Goal: Task Accomplishment & Management: Use online tool/utility

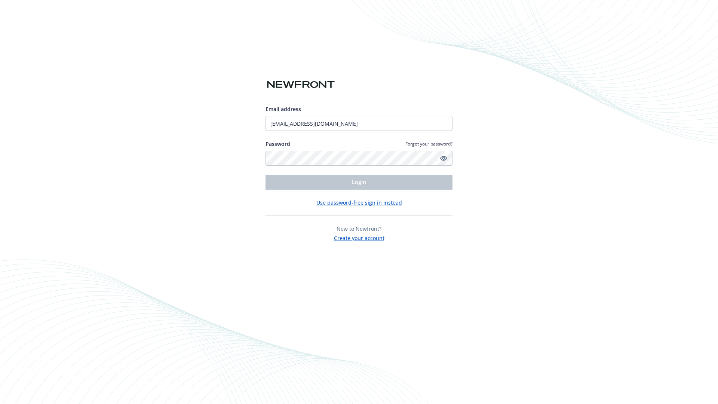
type input "[EMAIL_ADDRESS][DOMAIN_NAME]"
click at [359, 182] on span "Login" at bounding box center [359, 181] width 14 height 7
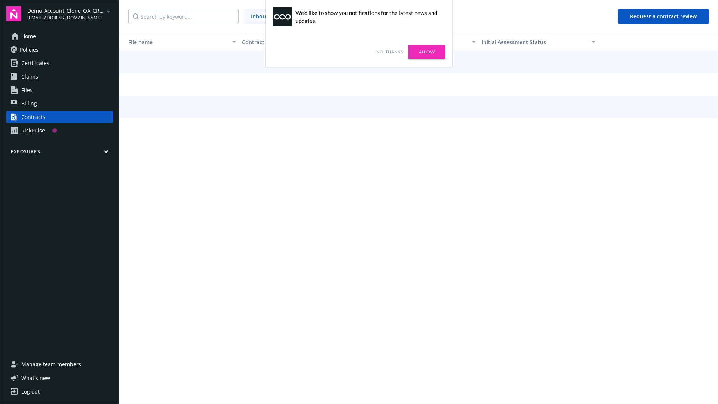
click at [389, 52] on link "No, thanks" at bounding box center [389, 52] width 27 height 7
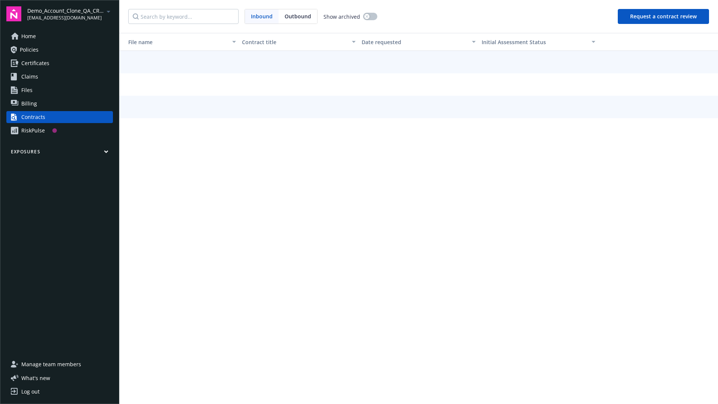
click at [664, 16] on button "Request a contract review" at bounding box center [663, 16] width 91 height 15
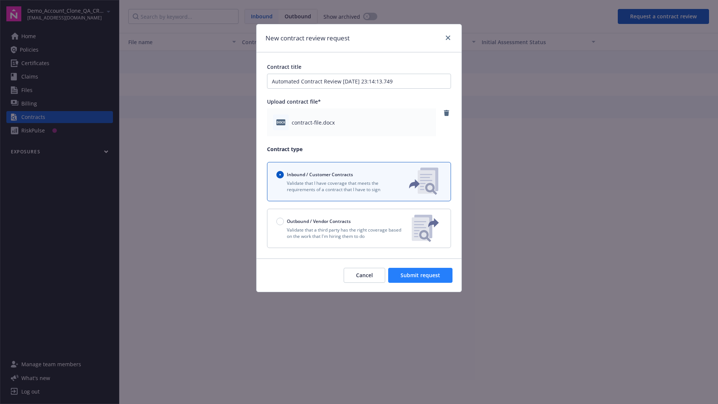
type input "Automated Contract Review 10-14-2025 23:14:13.749"
click at [421, 275] on span "Submit request" at bounding box center [420, 274] width 40 height 7
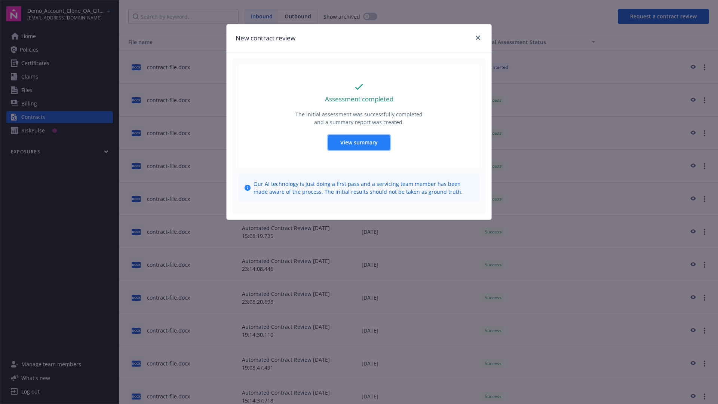
click at [359, 142] on span "View summary" at bounding box center [358, 142] width 37 height 7
